Goal: Check status: Check status

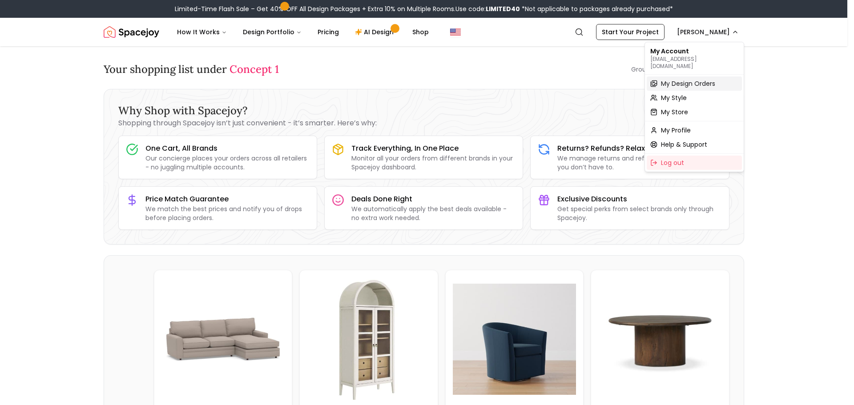
click at [704, 79] on span "My Design Orders" at bounding box center [688, 83] width 54 height 9
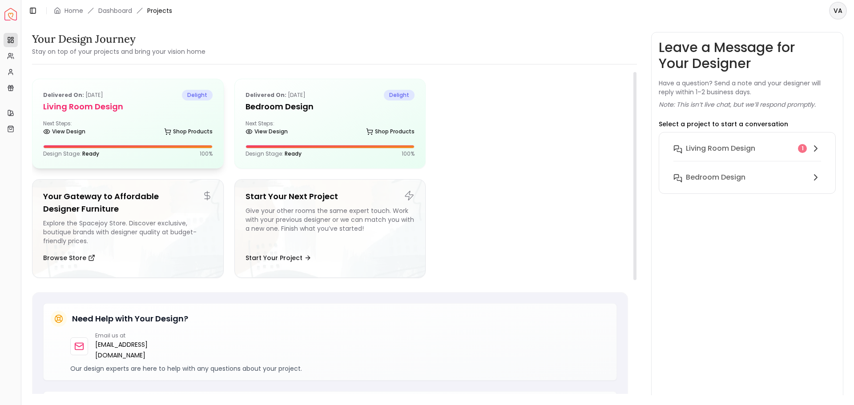
click at [114, 128] on div "Next Steps: View Design Shop Products" at bounding box center [127, 129] width 169 height 18
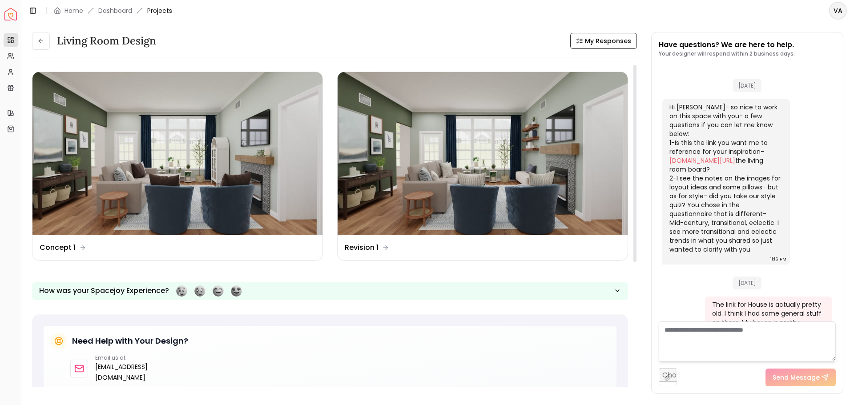
scroll to position [1476, 0]
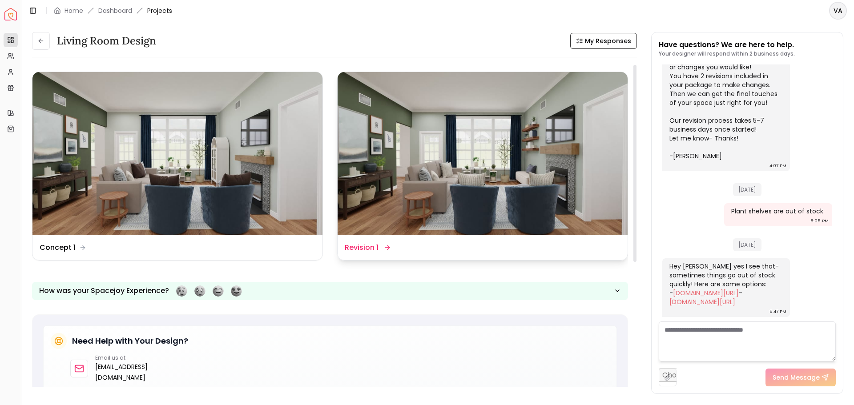
click at [374, 245] on dd "Revision 1" at bounding box center [362, 247] width 34 height 11
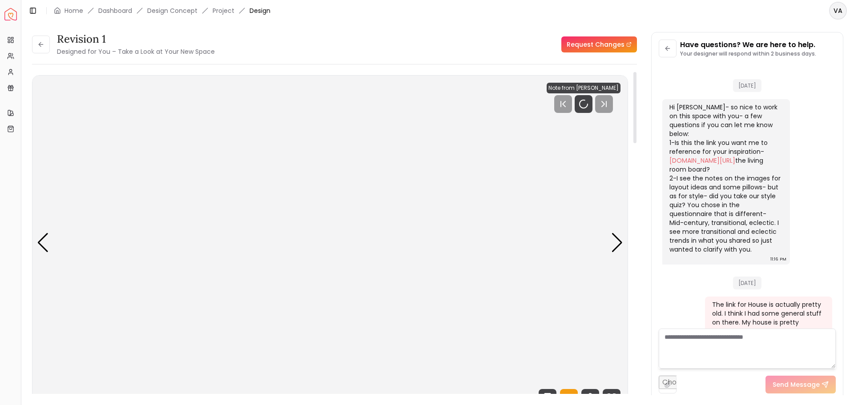
scroll to position [1469, 0]
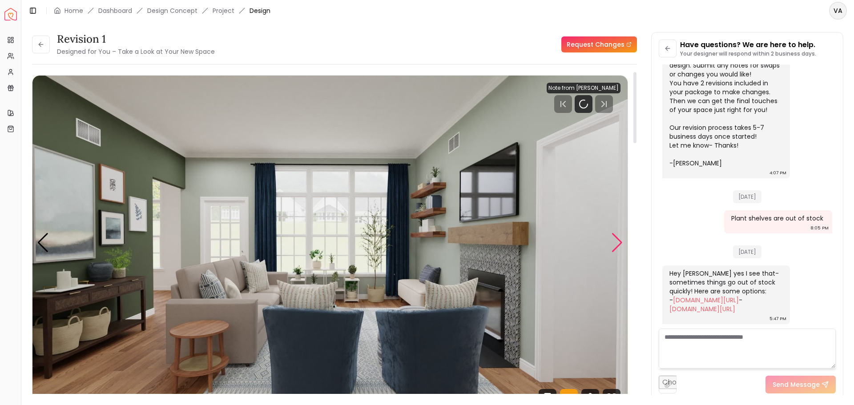
click at [621, 242] on div "Next slide" at bounding box center [617, 243] width 12 height 20
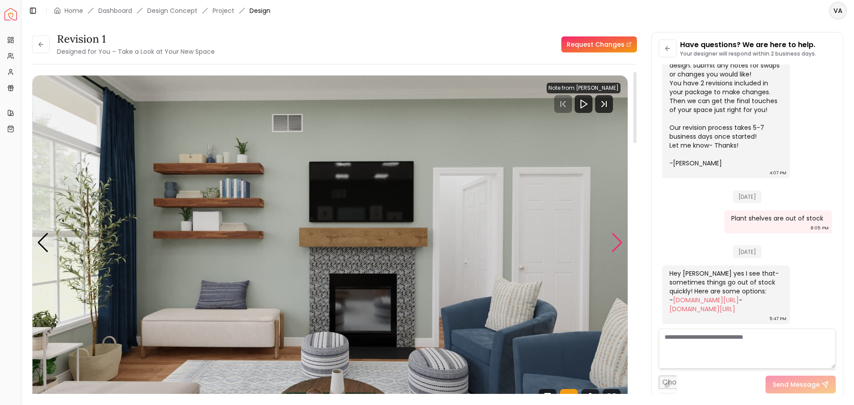
click at [621, 242] on div "Next slide" at bounding box center [617, 243] width 12 height 20
